Goal: Transaction & Acquisition: Purchase product/service

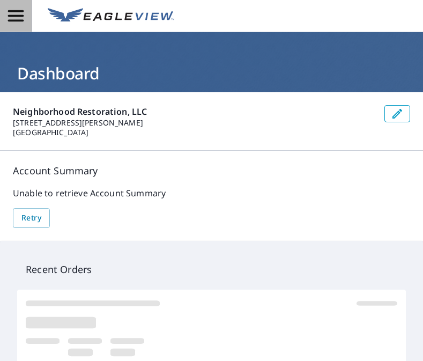
click at [7, 20] on icon "button" at bounding box center [15, 15] width 19 height 19
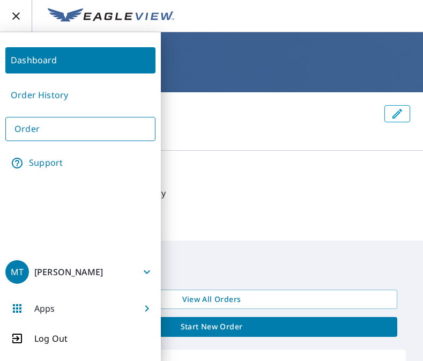
click at [267, 151] on div "Account Summary Unable to retrieve Account Summary Retry" at bounding box center [211, 196] width 423 height 90
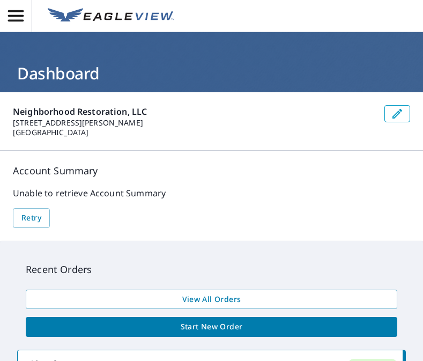
click at [231, 327] on span "Start New Order" at bounding box center [211, 326] width 354 height 13
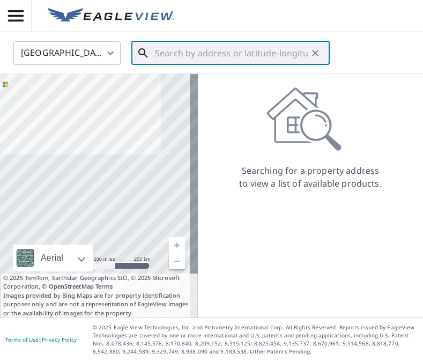
click at [160, 52] on input "text" at bounding box center [231, 53] width 153 height 30
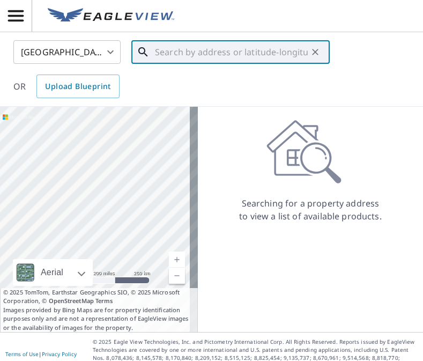
paste input "1510 fort Davis place se Washington DC 20020"
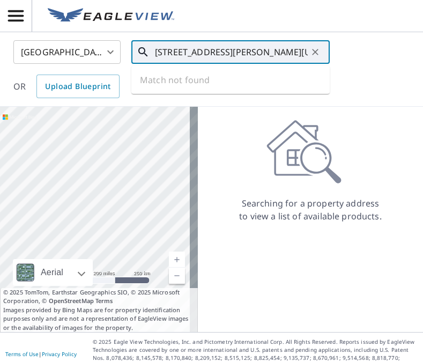
scroll to position [0, 37]
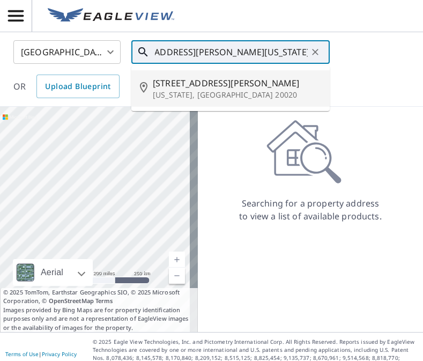
click at [196, 96] on p "Washington, DC 20020" at bounding box center [237, 95] width 168 height 11
type input "1510 Fort Davis Pl SE Washington, DC 20020"
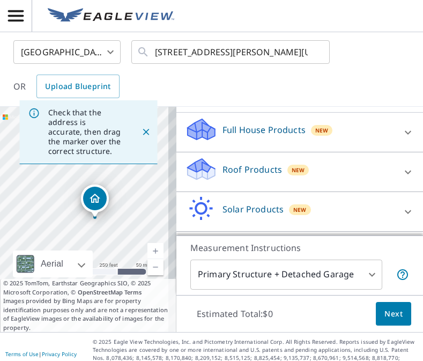
scroll to position [131, 0]
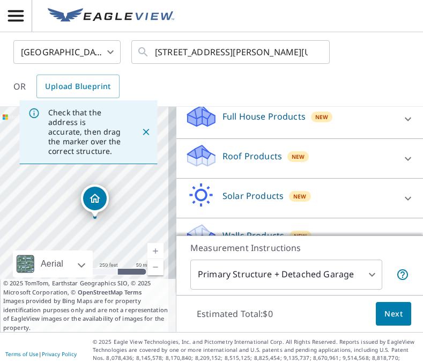
click at [269, 168] on div "Roof Products New" at bounding box center [290, 158] width 210 height 31
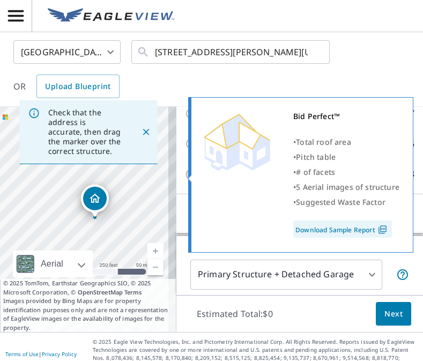
click at [185, 175] on input "Bid Perfect™ $18" at bounding box center [193, 174] width 16 height 13
checkbox input "true"
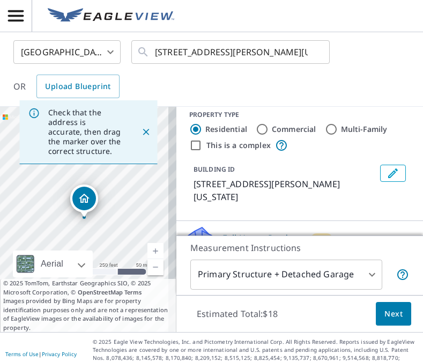
scroll to position [4, 0]
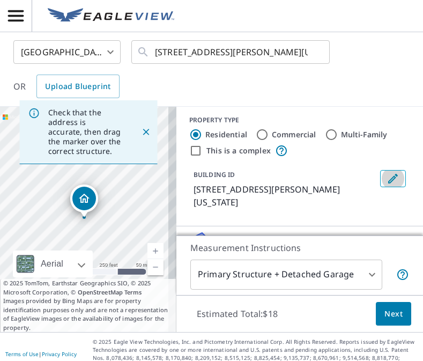
click at [386, 176] on icon "Edit building 1" at bounding box center [392, 178] width 13 height 13
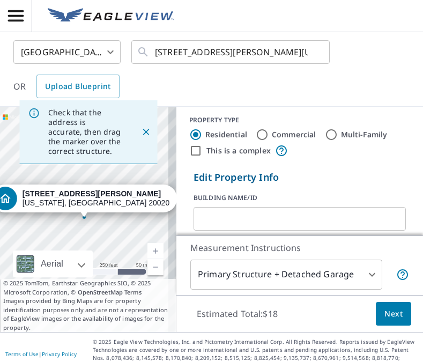
click at [236, 212] on input "text" at bounding box center [299, 219] width 212 height 30
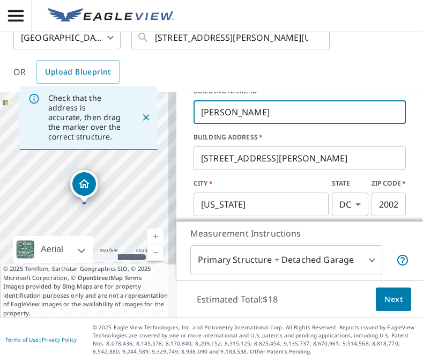
scroll to position [117, 0]
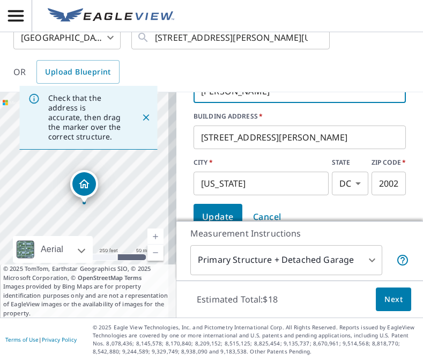
type input "Kristin"
click at [215, 208] on button "Update" at bounding box center [217, 217] width 49 height 26
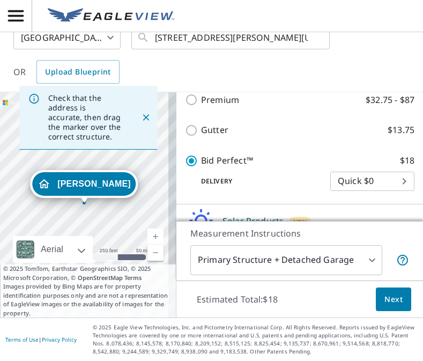
scroll to position [273, 0]
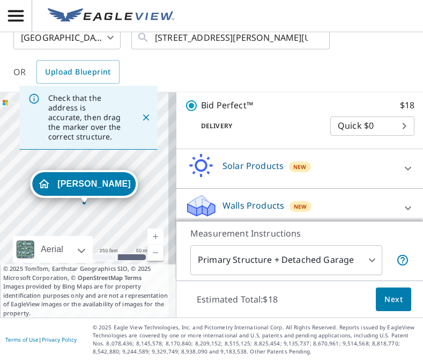
click at [377, 307] on button "Next" at bounding box center [393, 299] width 35 height 24
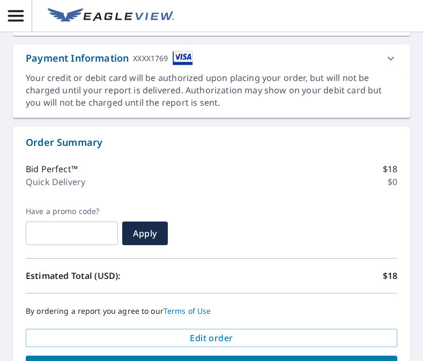
scroll to position [518, 0]
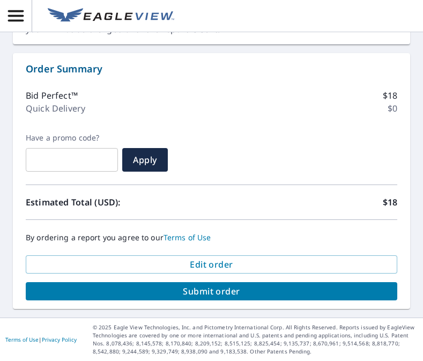
click at [322, 292] on span "Submit order" at bounding box center [211, 291] width 354 height 12
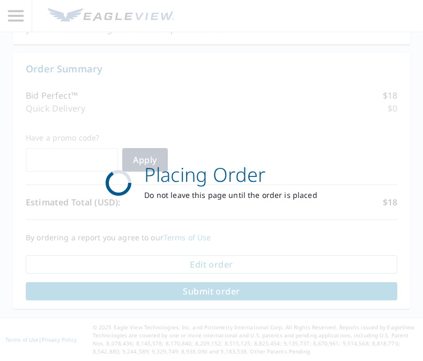
scroll to position [426, 0]
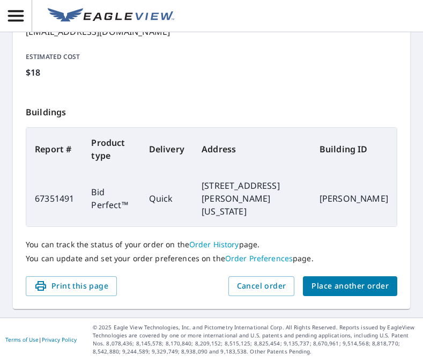
scroll to position [320, 0]
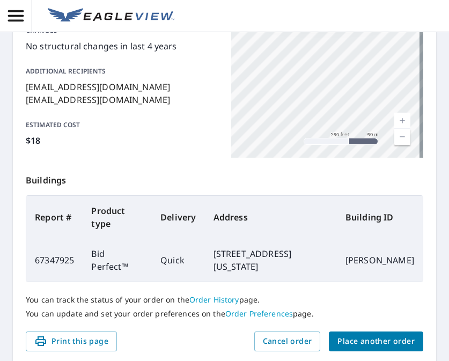
scroll to position [320, 0]
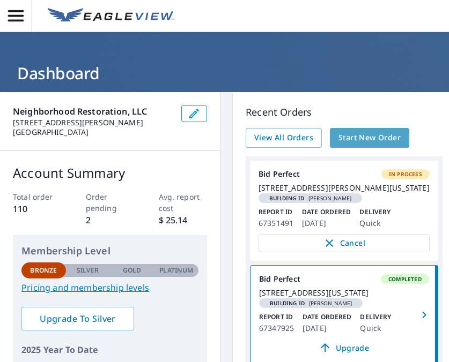
click at [355, 138] on span "Start New Order" at bounding box center [369, 137] width 62 height 13
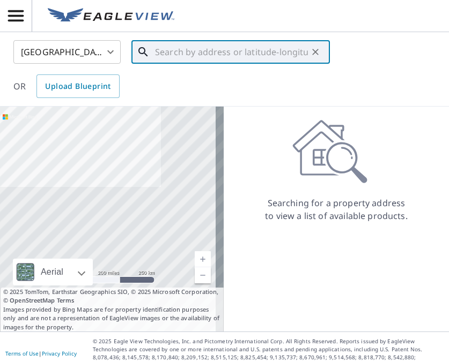
click at [200, 57] on input "text" at bounding box center [231, 52] width 153 height 30
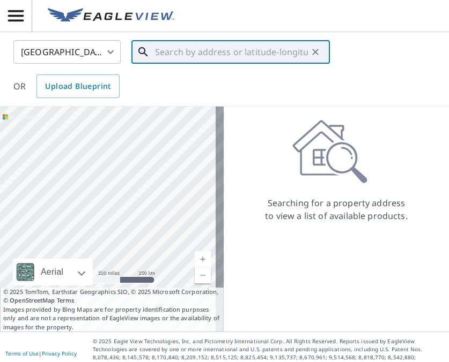
paste input "1117 Bellevue St SE, Washington, DC 20032"
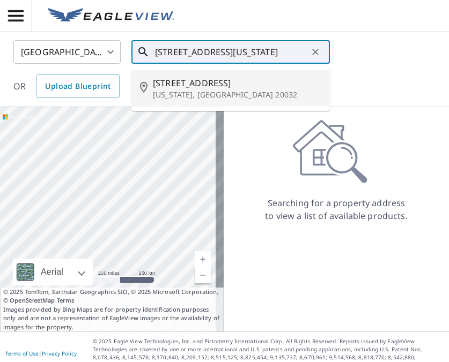
click at [258, 84] on span "1117 Bellevue St SE" at bounding box center [237, 83] width 168 height 13
type input "1117 Bellevue St SE Washington, DC 20032"
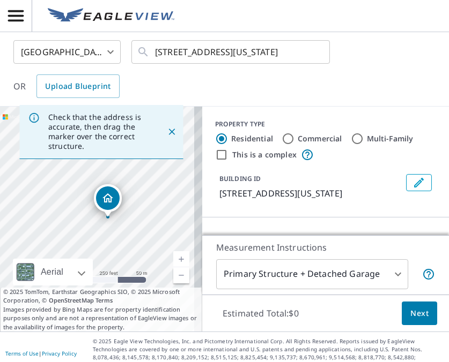
click at [414, 175] on button "Edit building 1" at bounding box center [419, 182] width 26 height 17
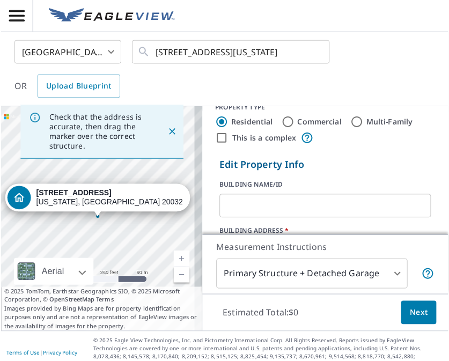
scroll to position [20, 0]
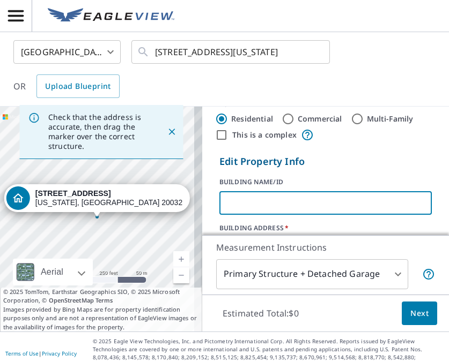
click at [388, 200] on input "text" at bounding box center [325, 203] width 212 height 30
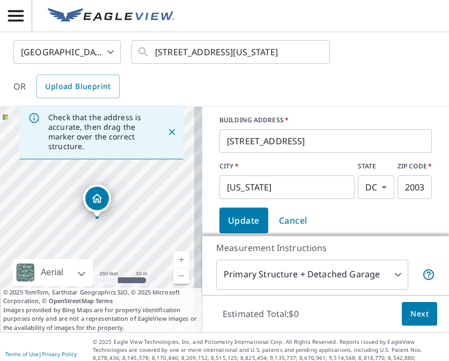
scroll to position [135, 0]
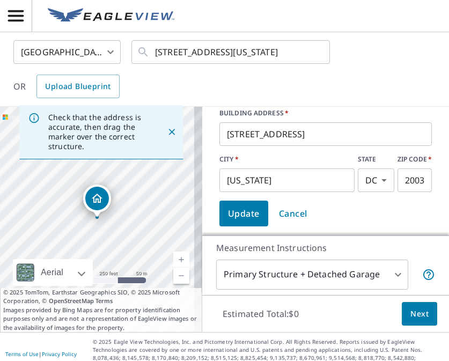
type input "Marcus Fitts"
click at [252, 210] on button "Update" at bounding box center [243, 213] width 49 height 26
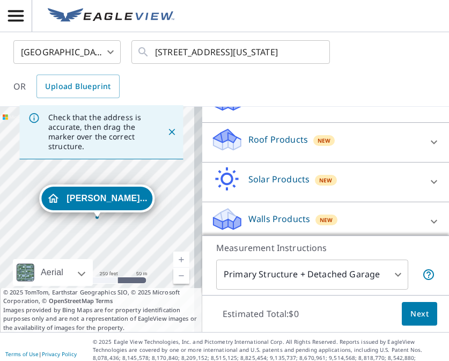
click at [272, 158] on div "Roof Products New" at bounding box center [316, 142] width 210 height 31
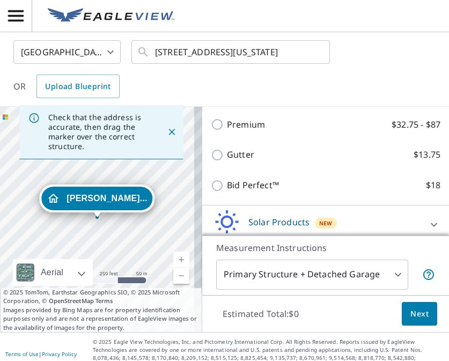
scroll to position [186, 0]
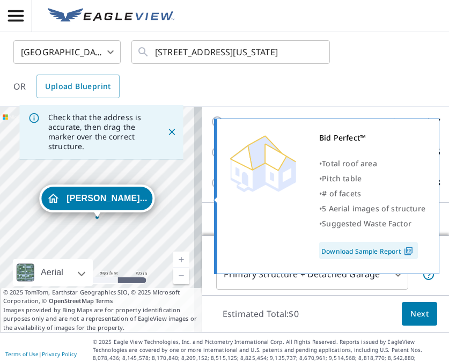
click at [211, 189] on input "Bid Perfect™ $18" at bounding box center [219, 182] width 16 height 13
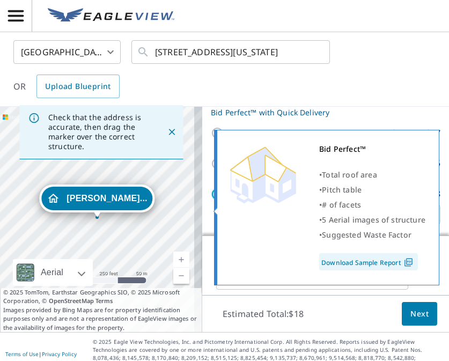
click at [211, 200] on input "Bid Perfect™ $18" at bounding box center [219, 194] width 16 height 13
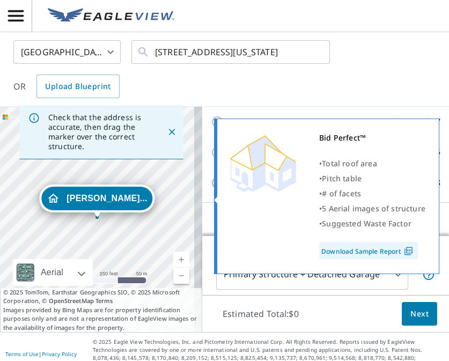
click at [211, 189] on input "Bid Perfect™ $18" at bounding box center [219, 182] width 16 height 13
checkbox input "true"
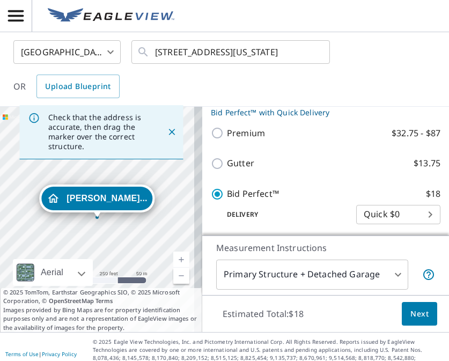
click at [410, 317] on span "Next" at bounding box center [419, 313] width 18 height 13
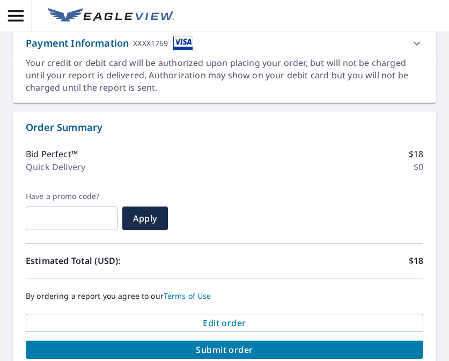
scroll to position [505, 0]
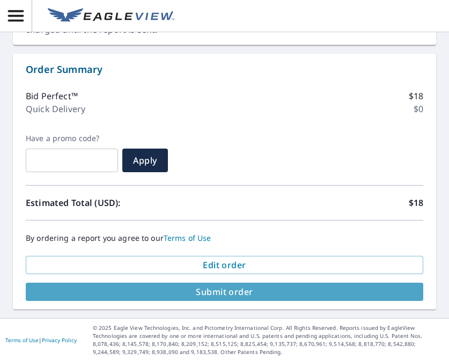
click at [226, 296] on span "Submit order" at bounding box center [224, 292] width 380 height 12
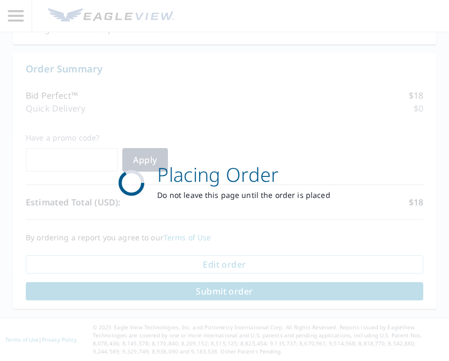
scroll to position [426, 0]
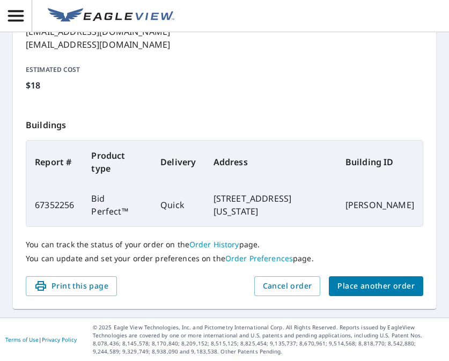
scroll to position [320, 0]
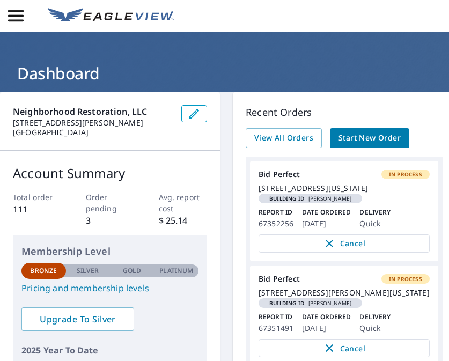
drag, startPoint x: 256, startPoint y: 182, endPoint x: 294, endPoint y: 180, distance: 38.6
click at [294, 180] on link "Bid Perfect In Process 1117 Bellevue St SE Washington, DC 20032 Building ID Mar…" at bounding box center [344, 211] width 188 height 100
click at [314, 182] on link "Bid Perfect In Process 1117 Bellevue St SE Washington, DC 20032 Building ID Mar…" at bounding box center [344, 211] width 188 height 100
click at [373, 217] on p "Delivery" at bounding box center [374, 212] width 31 height 10
click at [269, 138] on span "View All Orders" at bounding box center [283, 137] width 59 height 13
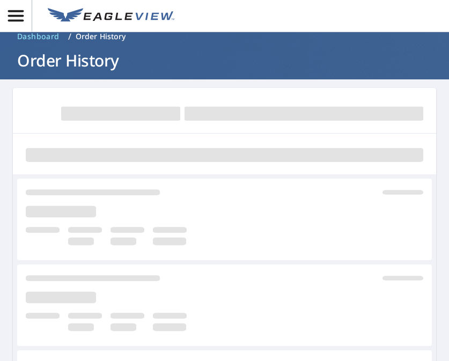
scroll to position [14, 0]
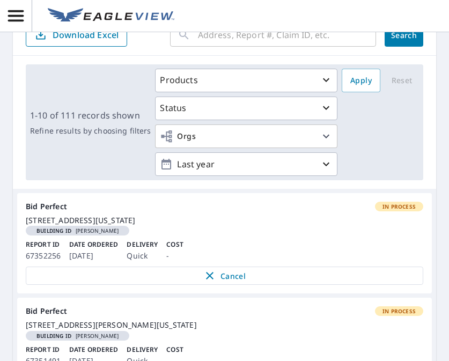
scroll to position [94, 0]
